Goal: Task Accomplishment & Management: Use online tool/utility

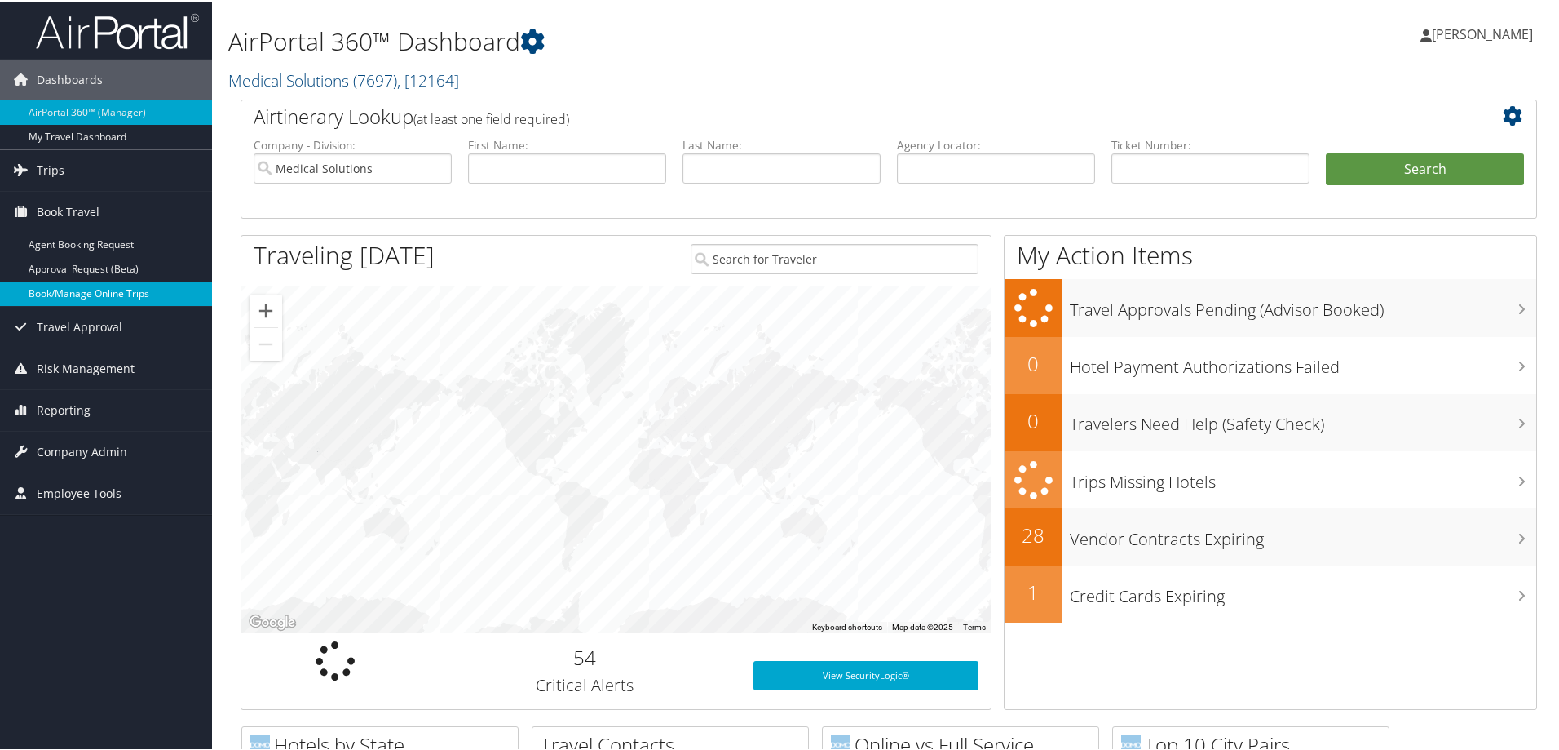
click at [119, 286] on link "Book/Manage Online Trips" at bounding box center [106, 292] width 212 height 24
